Goal: Book appointment/travel/reservation

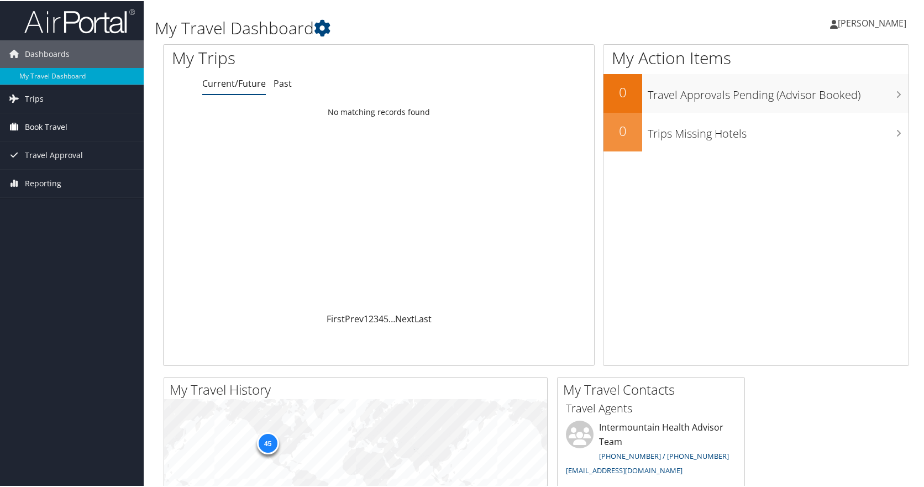
click at [64, 134] on span "Book Travel" at bounding box center [46, 126] width 43 height 28
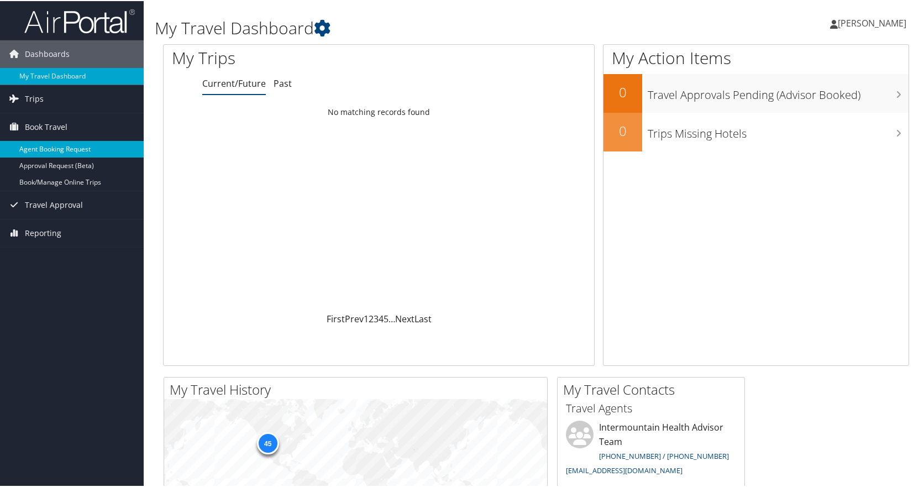
click at [53, 149] on link "Agent Booking Request" at bounding box center [72, 148] width 144 height 17
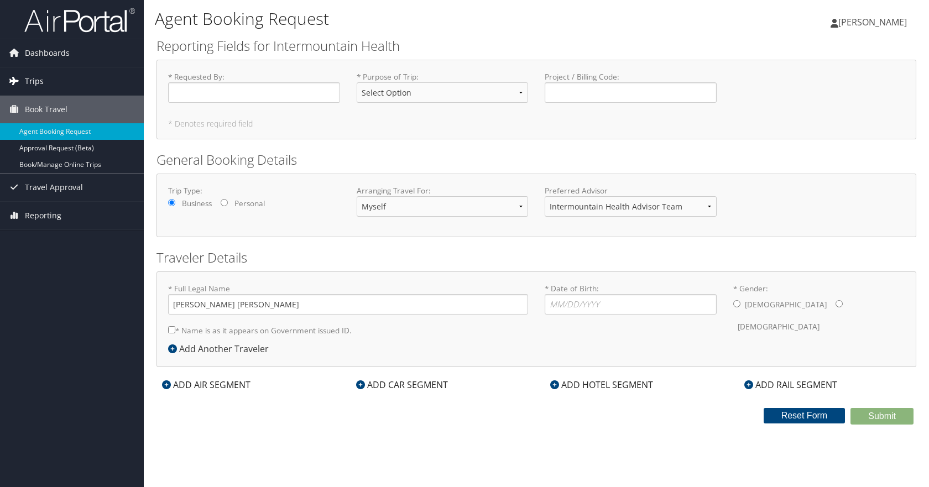
click at [39, 78] on span "Trips" at bounding box center [34, 81] width 19 height 28
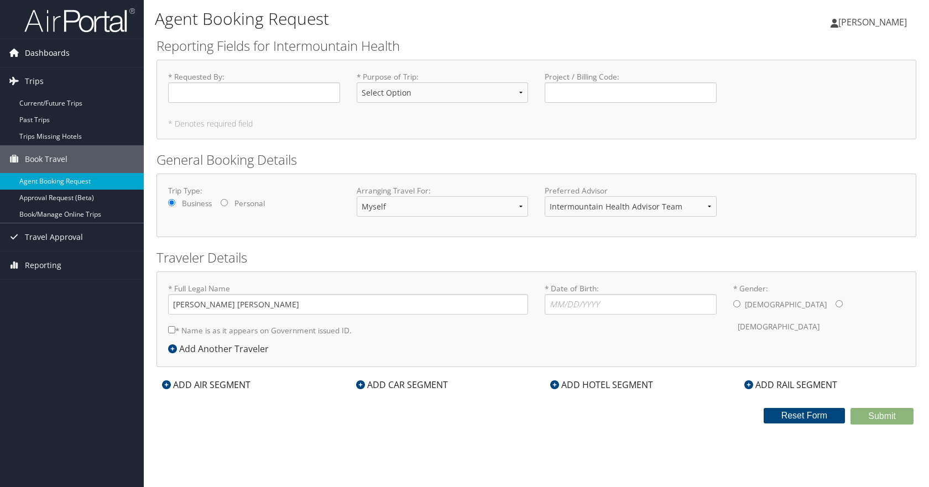
click at [28, 41] on span "Dashboards" at bounding box center [47, 53] width 45 height 28
